Goal: Task Accomplishment & Management: Complete application form

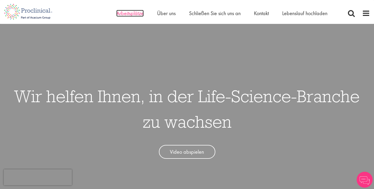
click at [133, 14] on span "Arbeitsplätze" at bounding box center [129, 13] width 27 height 7
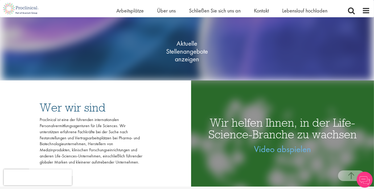
scroll to position [98, 0]
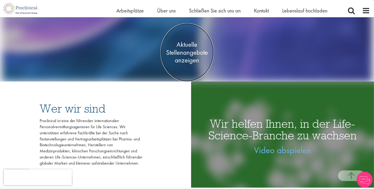
click at [187, 54] on span "Aktuelle Stellenangebote anzeigen" at bounding box center [186, 52] width 53 height 24
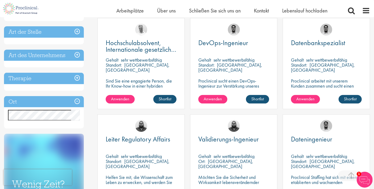
scroll to position [236, 0]
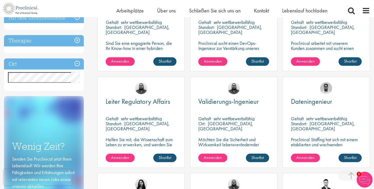
click at [99, 78] on div "[PERSON_NAME]" at bounding box center [141, 86] width 87 height 18
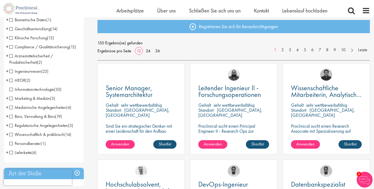
scroll to position [79, 0]
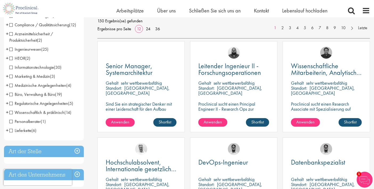
click at [12, 96] on span "Büro, Verwaltung & Büro" at bounding box center [32, 95] width 46 height 6
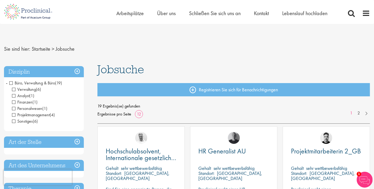
click at [76, 72] on h3 "Disziplin" at bounding box center [44, 71] width 80 height 11
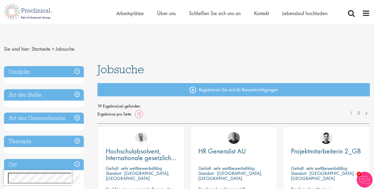
click at [77, 72] on h3 "Disziplin" at bounding box center [44, 71] width 80 height 11
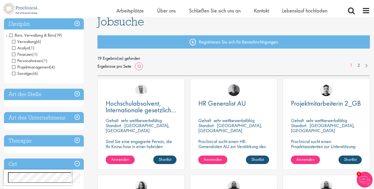
scroll to position [59, 0]
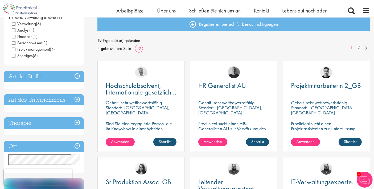
click at [77, 78] on h3 "Art der Stelle" at bounding box center [44, 76] width 80 height 11
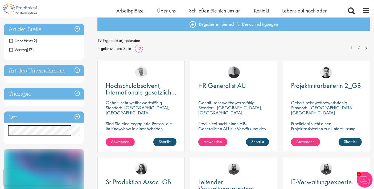
click at [75, 30] on h3 "Art der Stelle" at bounding box center [44, 29] width 80 height 11
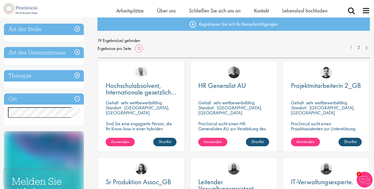
click at [77, 55] on h3 "Art des Unternehmens" at bounding box center [44, 52] width 80 height 11
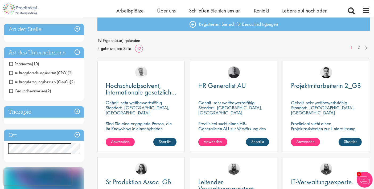
click at [77, 54] on h3 "Art des Unternehmens" at bounding box center [44, 52] width 80 height 11
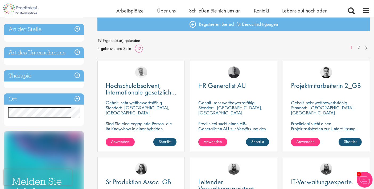
click at [77, 54] on h3 "Art des Unternehmens" at bounding box center [44, 52] width 80 height 11
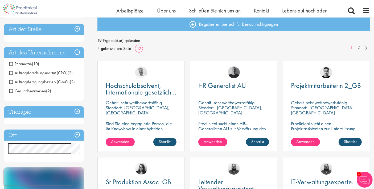
click at [77, 54] on h3 "Art des Unternehmens" at bounding box center [44, 52] width 80 height 11
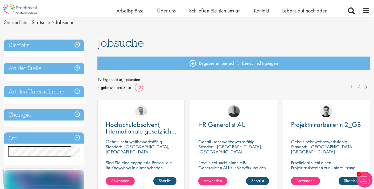
scroll to position [20, 0]
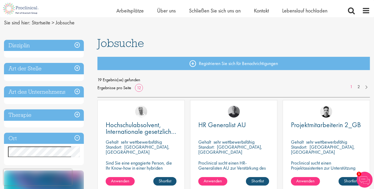
click at [80, 44] on h3 "Disziplin" at bounding box center [44, 45] width 80 height 11
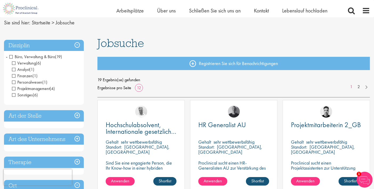
click at [6, 56] on span "-" at bounding box center [7, 57] width 2 height 8
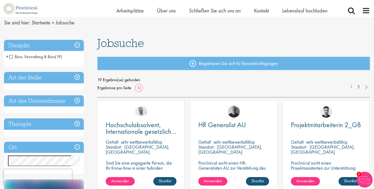
click at [6, 56] on span "+" at bounding box center [7, 57] width 3 height 8
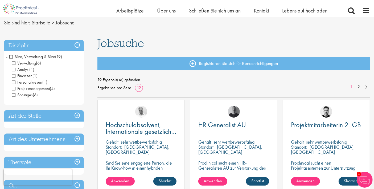
click at [12, 57] on span "Büro, Verwaltung & Büro" at bounding box center [32, 57] width 46 height 6
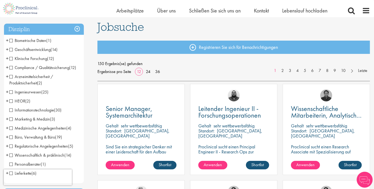
scroll to position [39, 0]
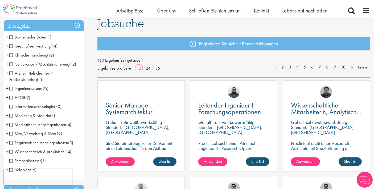
click at [12, 65] on span "Compliance / Qualitätssicherung" at bounding box center [39, 64] width 60 height 6
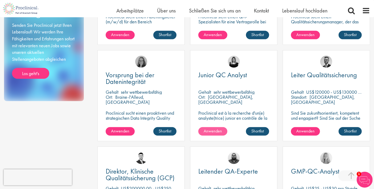
scroll to position [256, 0]
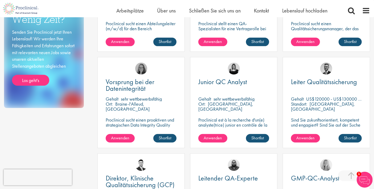
click at [230, 100] on p "sehr wettbewerbsfähig" at bounding box center [233, 99] width 41 height 6
click at [220, 138] on span "Anwenden" at bounding box center [212, 138] width 18 height 6
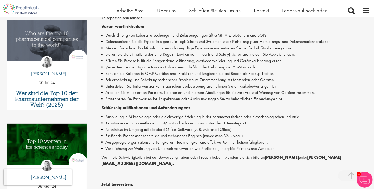
scroll to position [177, 0]
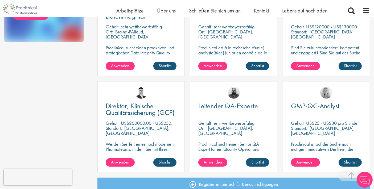
scroll to position [387, 0]
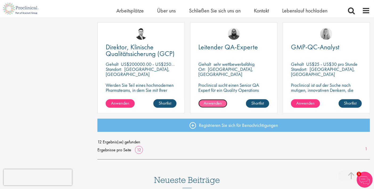
click at [219, 104] on span "Anwenden" at bounding box center [212, 103] width 18 height 6
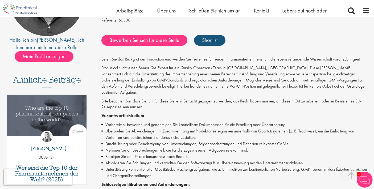
scroll to position [20, 0]
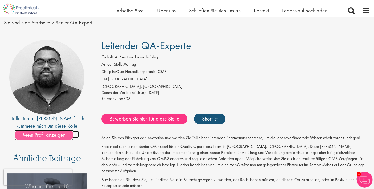
click at [37, 137] on span "Mein Profil anzeigen" at bounding box center [44, 135] width 59 height 11
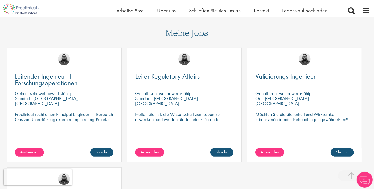
scroll to position [79, 0]
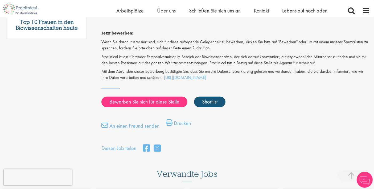
scroll to position [322, 0]
